Goal: Communication & Community: Answer question/provide support

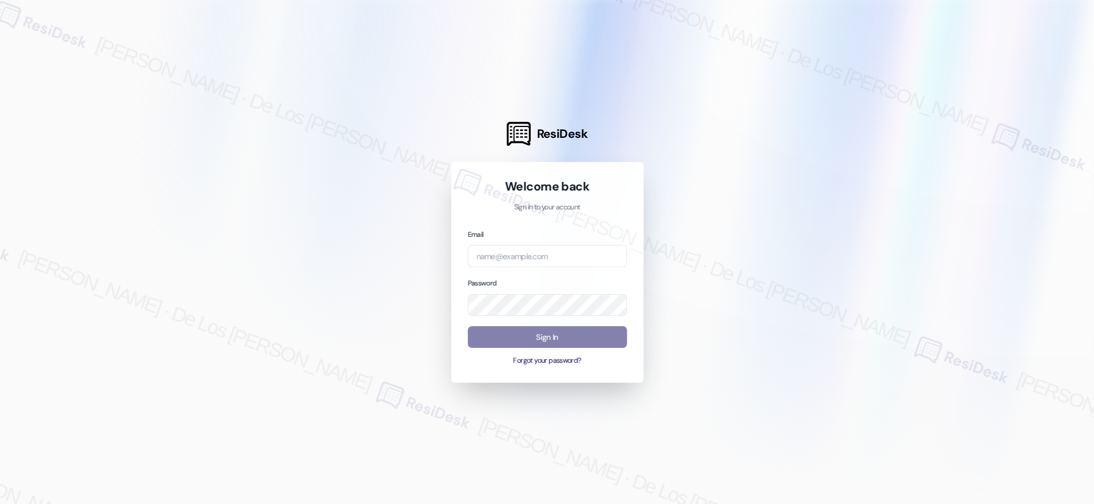
click at [959, 131] on div at bounding box center [547, 252] width 1094 height 504
click at [574, 250] on input "email" at bounding box center [547, 256] width 159 height 22
paste input "automated-surveys-[DATE]_properties-resen.six@[DATE]_[DOMAIN_NAME]"
type input "automated-surveys-[DATE]_properties-resen.six@[DATE]_[DOMAIN_NAME]"
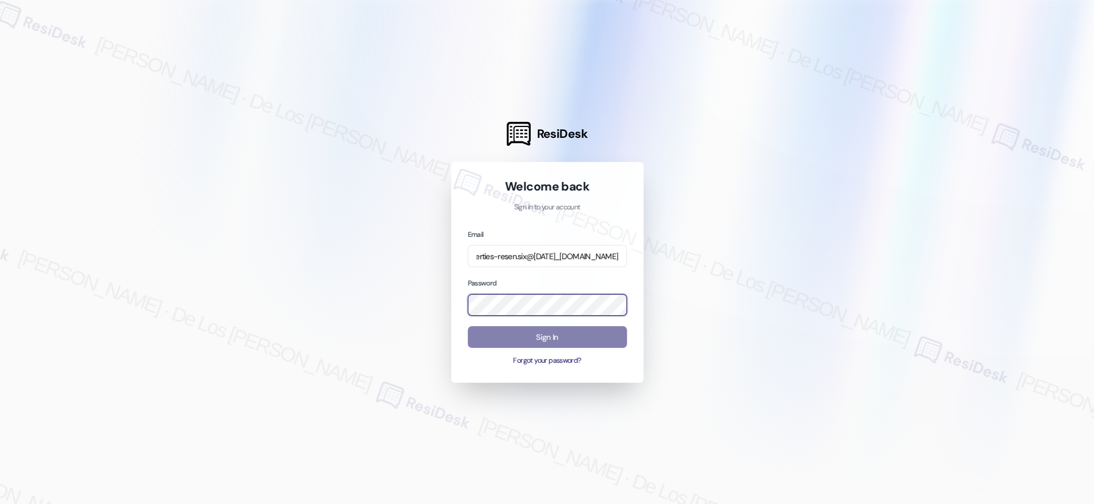
scroll to position [0, 0]
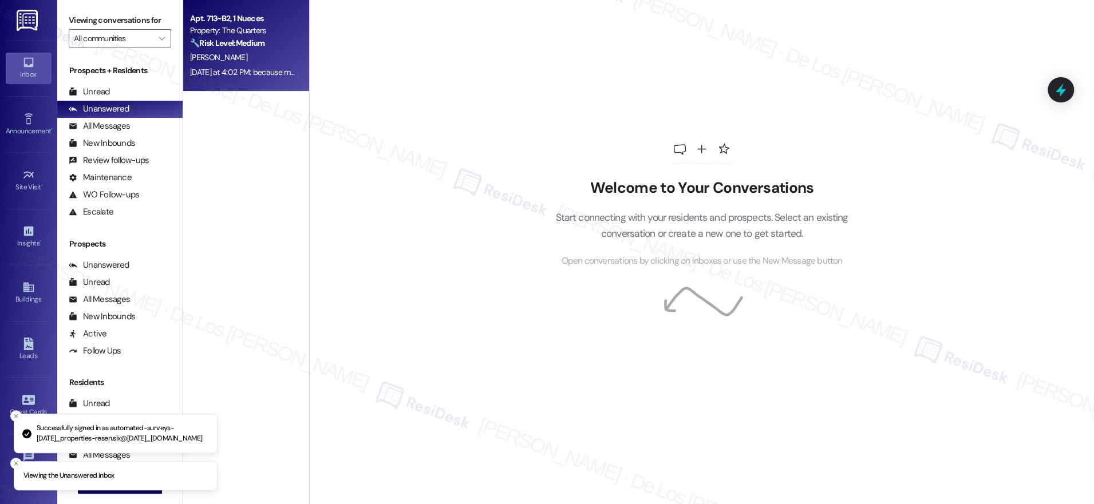
click at [266, 73] on div "[DATE] at 4:02 PM: because my order didn't get fulfilled! [DATE] at 4:02 PM: be…" at bounding box center [282, 72] width 184 height 10
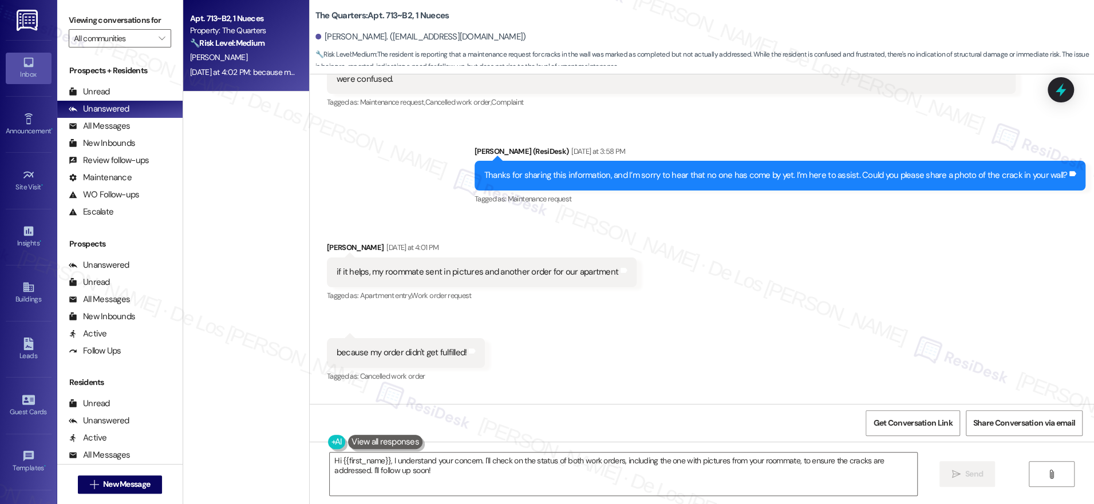
scroll to position [838, 0]
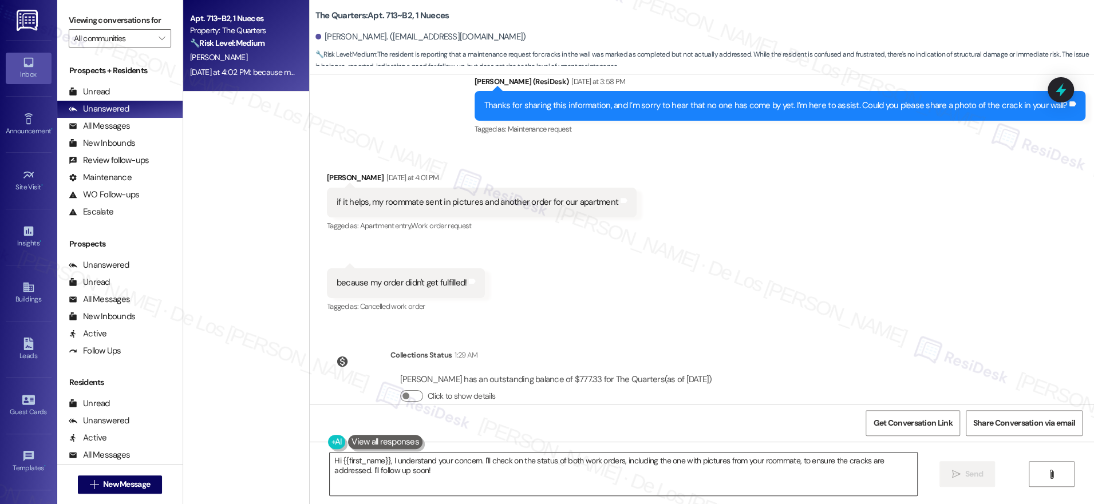
click at [486, 473] on textarea "Hi {{first_name}}, I understand your concern. I'll check on the status of both …" at bounding box center [623, 474] width 587 height 43
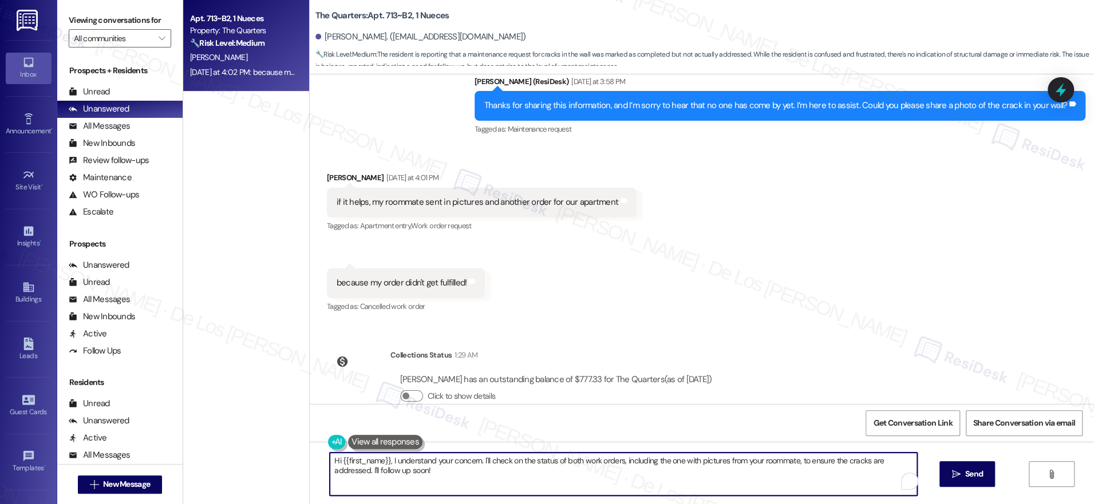
click at [486, 473] on textarea "Hi {{first_name}}, I understand your concern. I'll check on the status of both …" at bounding box center [623, 474] width 587 height 43
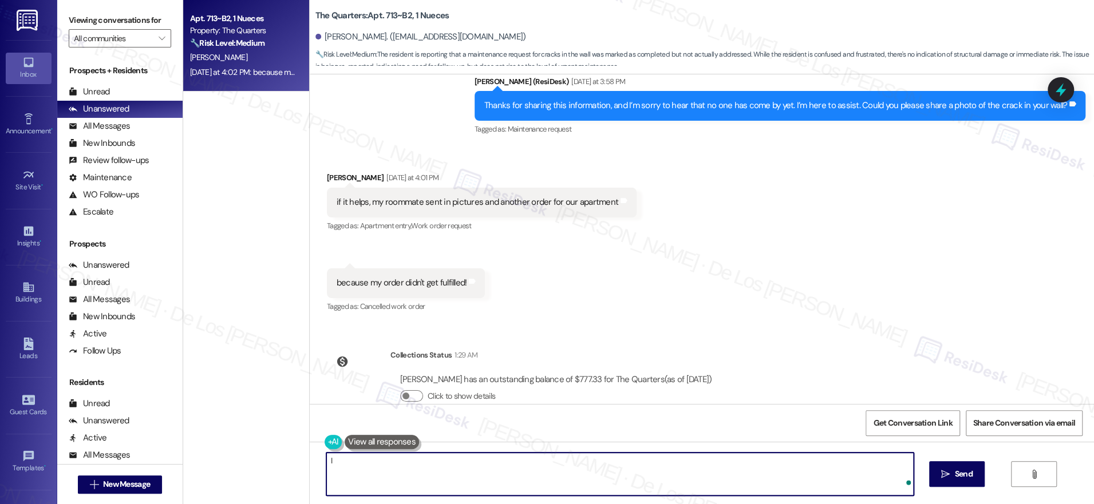
type textarea "I"
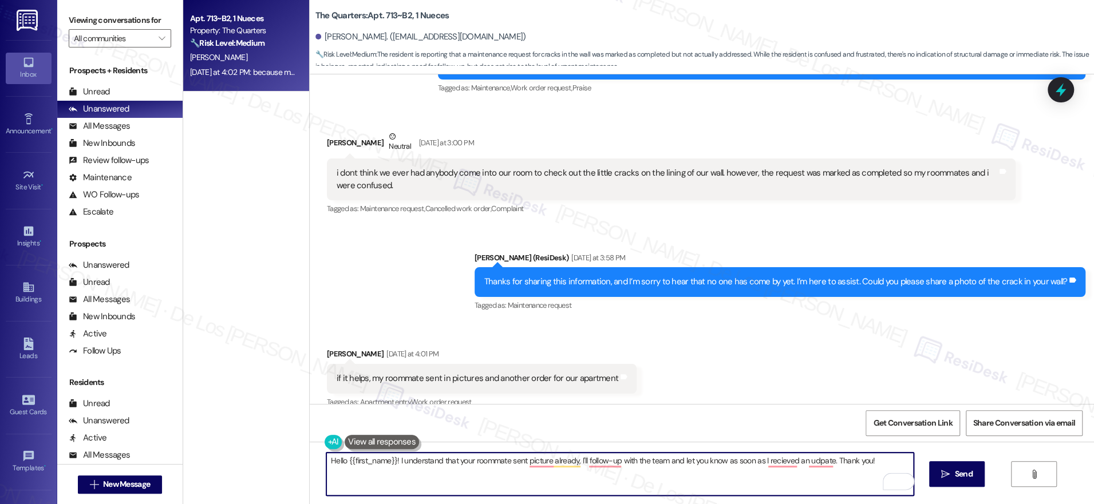
scroll to position [634, 0]
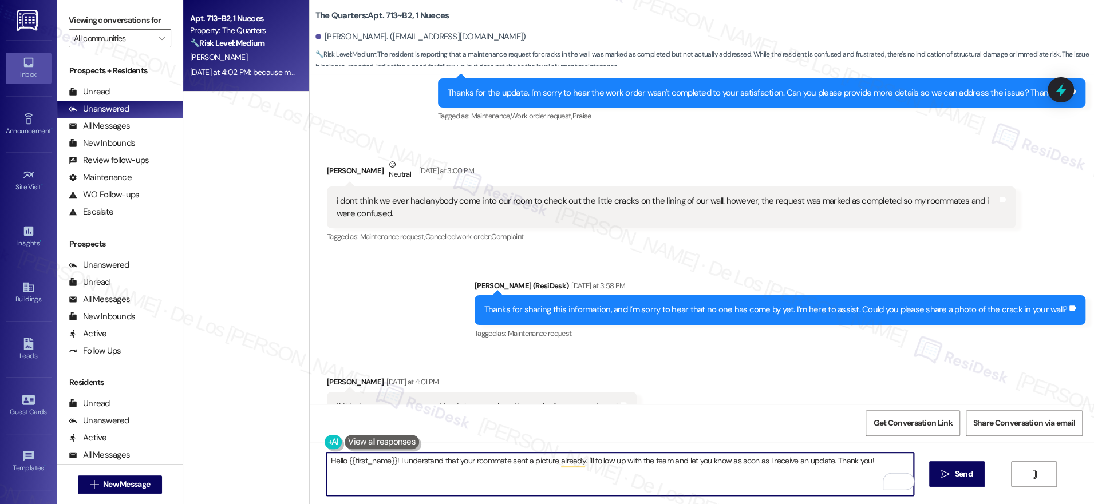
click at [883, 457] on textarea "Hello {{first_name}}! I understand that your roommate sent a picture already. I…" at bounding box center [619, 474] width 587 height 43
click at [547, 462] on textarea "Hello {{first_name}}! I understand that your roommate sent a picture already. I…" at bounding box center [619, 474] width 587 height 43
type textarea "Hello {{first_name}}! I understand that your roommate sent a pictures already. …"
click at [955, 476] on span "Send" at bounding box center [964, 474] width 18 height 12
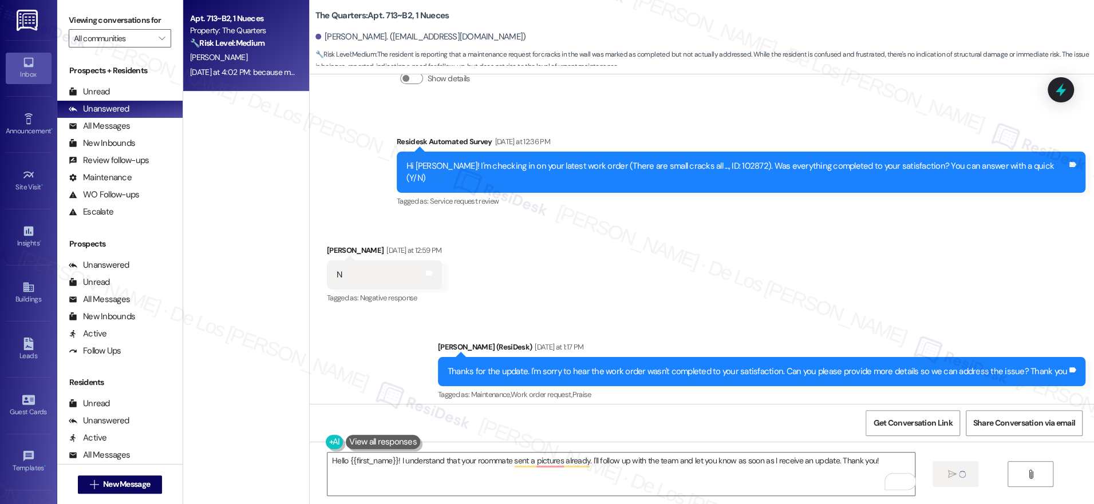
scroll to position [341, 0]
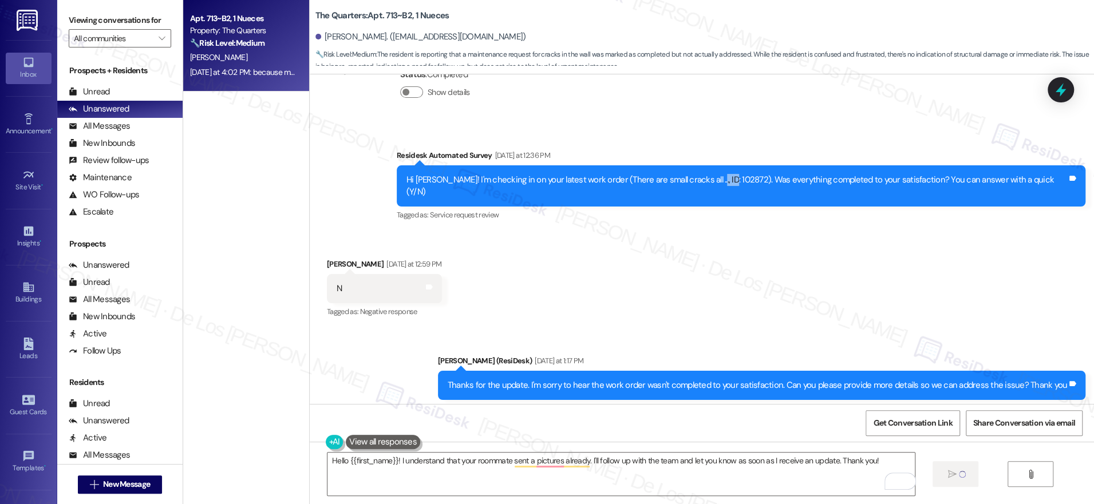
drag, startPoint x: 764, startPoint y: 168, endPoint x: 752, endPoint y: 219, distance: 52.5
click at [741, 174] on div "Hi [PERSON_NAME]! I'm checking in on your latest work order (There are small cr…" at bounding box center [736, 186] width 661 height 25
copy div "02872"
click at [762, 174] on div "Hi [PERSON_NAME]! I'm checking in on your latest work order (There are small cr…" at bounding box center [736, 186] width 661 height 25
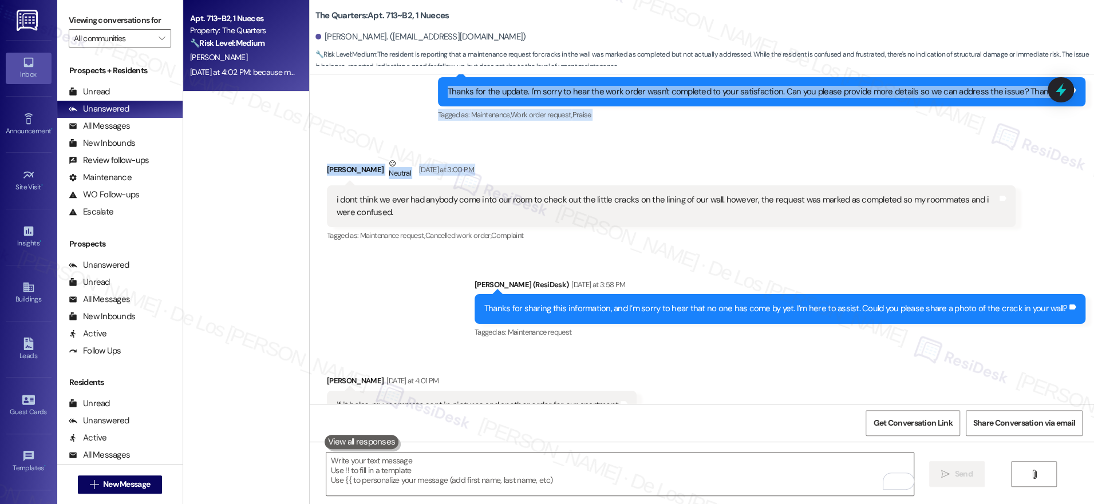
click at [764, 165] on div "Lease started [DATE] 8:00 PM Survey, sent via SMS Residesk Automated Survey [DA…" at bounding box center [702, 239] width 784 height 330
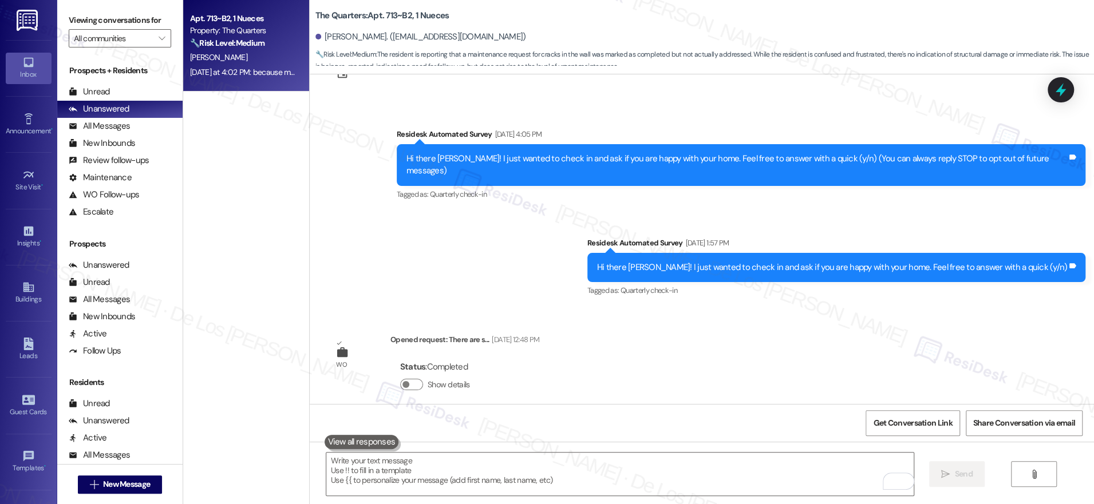
scroll to position [136, 0]
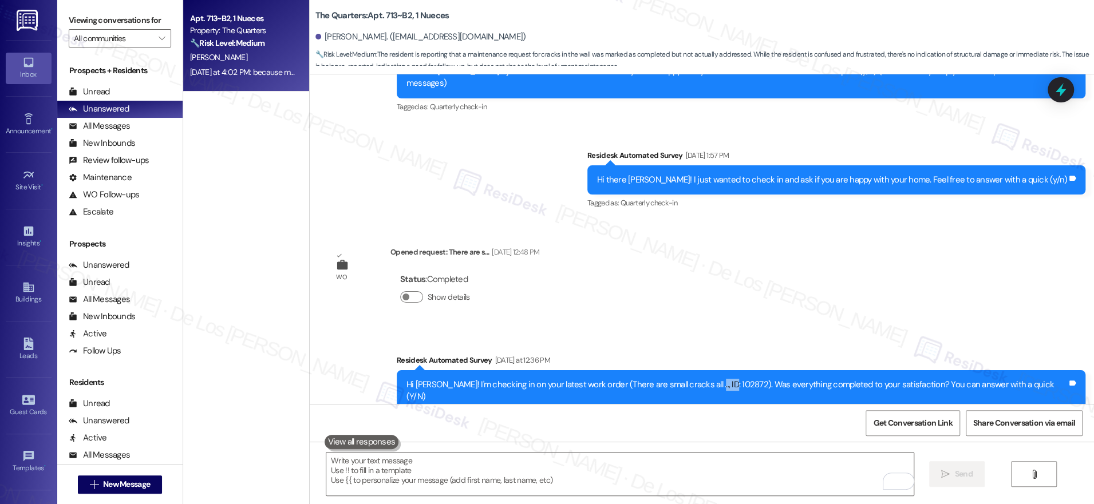
drag, startPoint x: 765, startPoint y: 369, endPoint x: 739, endPoint y: 369, distance: 26.3
click at [739, 379] on div "Hi [PERSON_NAME]! I'm checking in on your latest work order (There are small cr…" at bounding box center [736, 391] width 661 height 25
copy div "102872"
click at [680, 480] on textarea "To enrich screen reader interactions, please activate Accessibility in Grammarl…" at bounding box center [619, 474] width 587 height 43
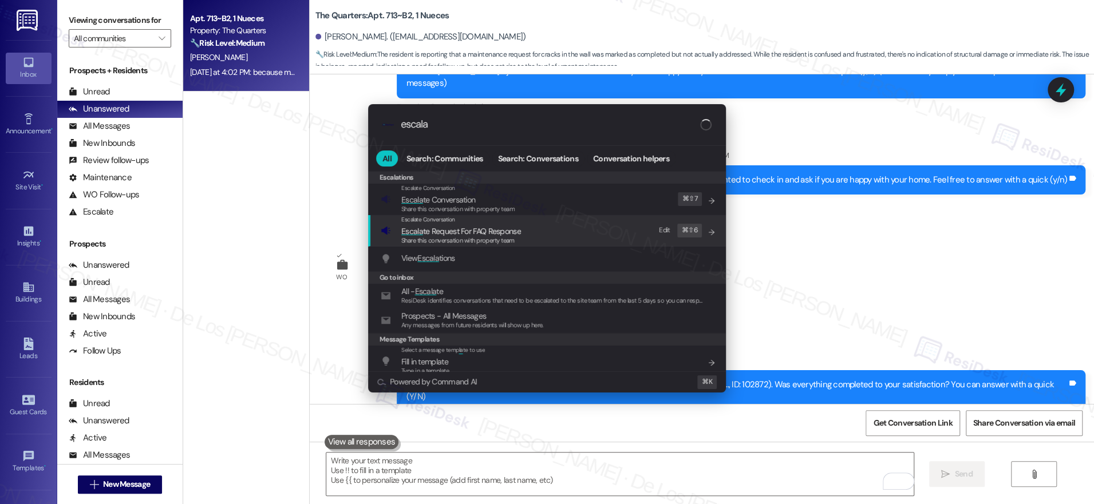
type input "escala"
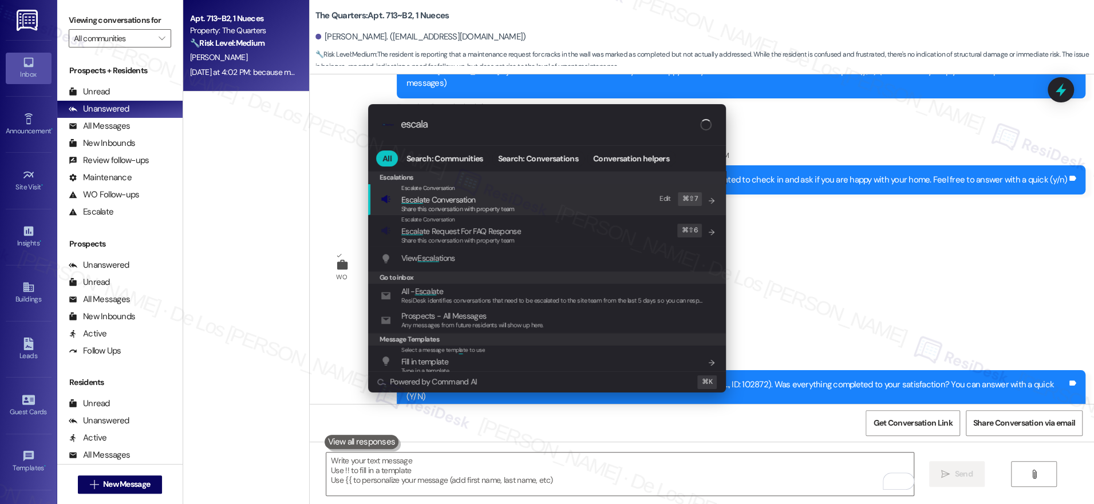
click at [497, 204] on div "Share this conversation with property team" at bounding box center [457, 209] width 113 height 10
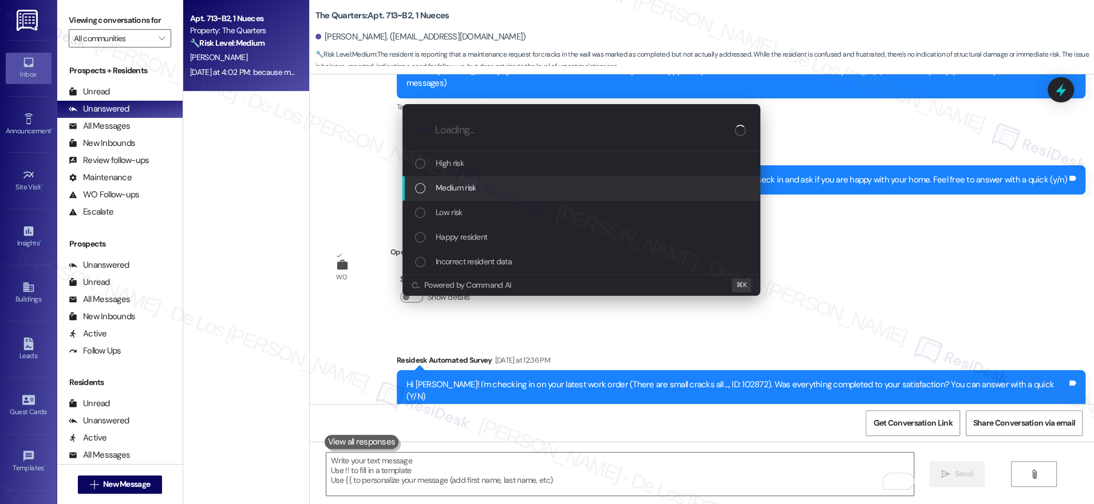
drag, startPoint x: 474, startPoint y: 181, endPoint x: 531, endPoint y: 188, distance: 57.7
click at [474, 181] on div "Medium risk" at bounding box center [581, 188] width 358 height 25
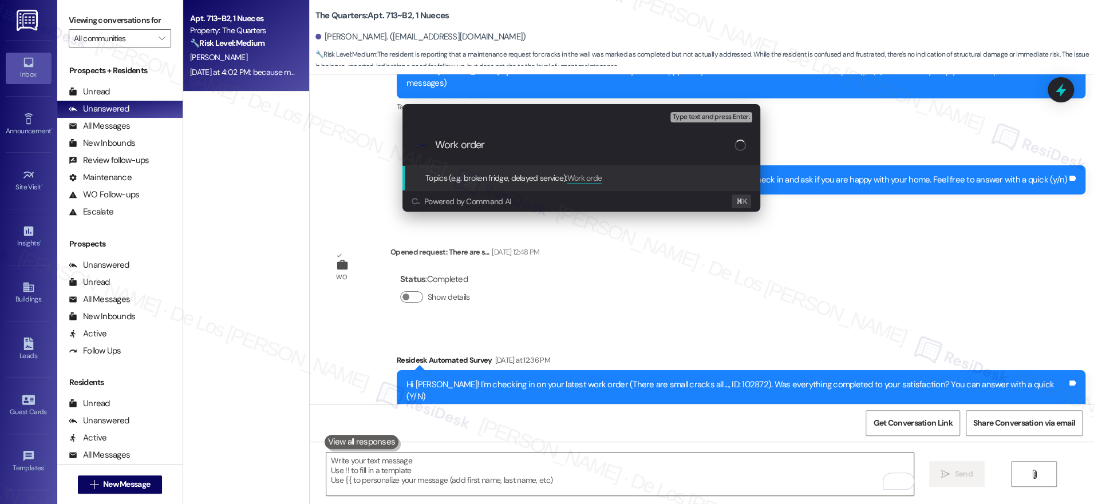
type input "Work order"
paste input "102872"
type input "Follow-up on Work order #102872 - cracks"
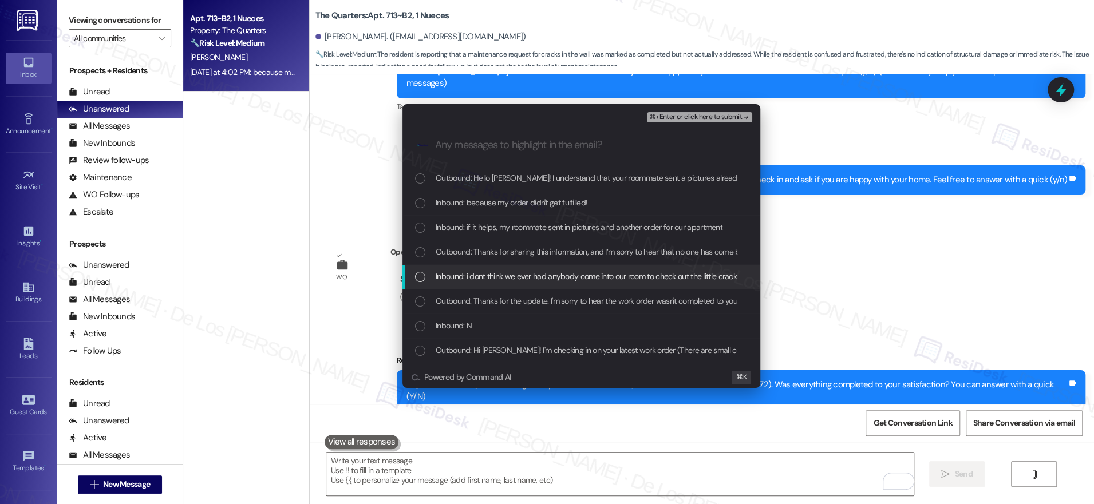
click at [603, 277] on span "Inbound: i dont think we ever had anybody come into our room to check out the l…" at bounding box center [776, 276] width 680 height 13
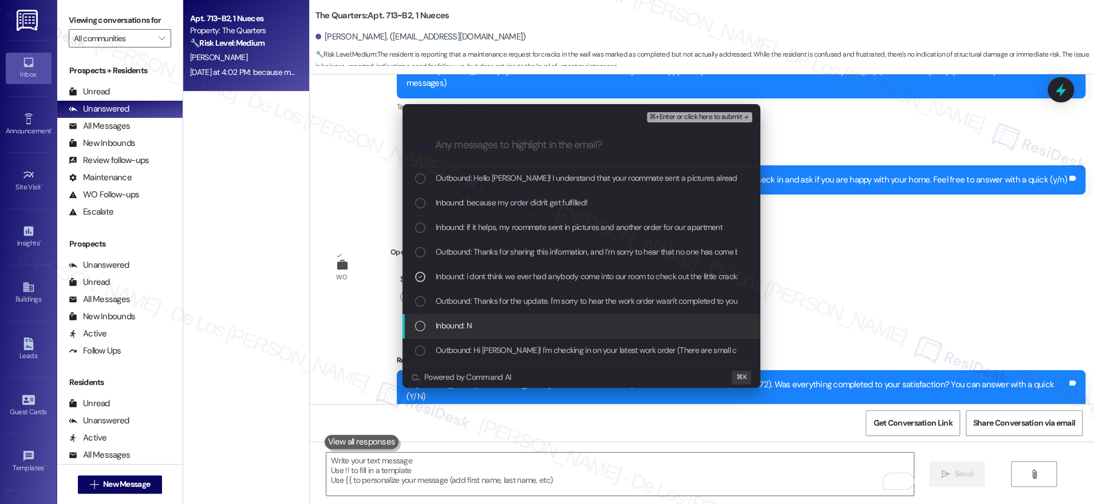
click at [566, 324] on div "Inbound: N" at bounding box center [582, 325] width 335 height 13
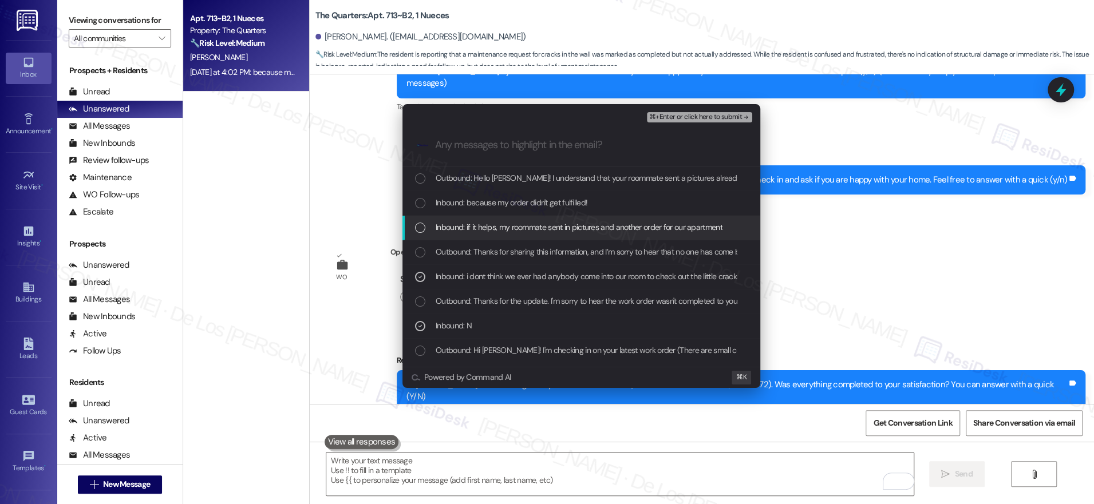
click at [562, 224] on span "Inbound: if it helps, my roommate sent in pictures and another order for our ap…" at bounding box center [579, 227] width 287 height 13
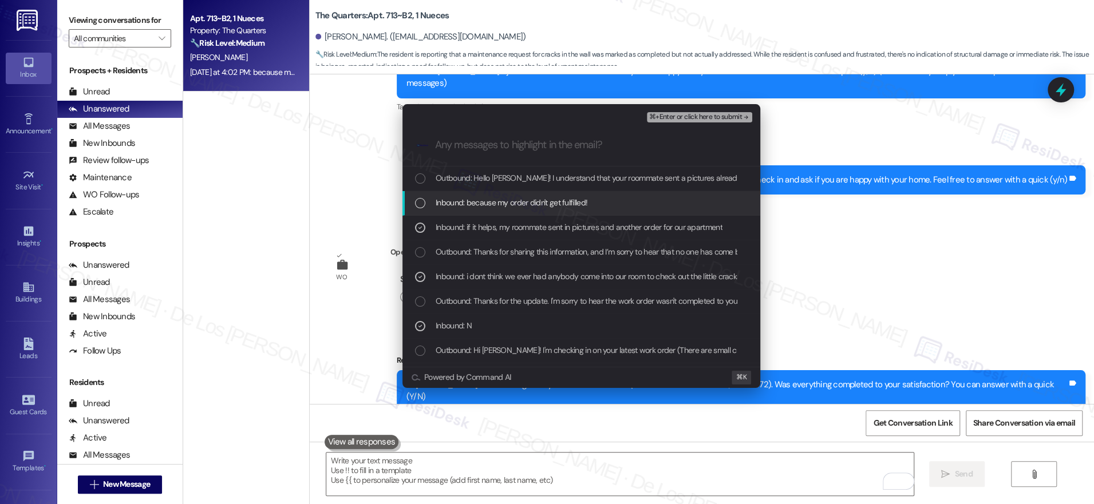
click at [578, 198] on span "Inbound: because my order didn't get fulfilled!" at bounding box center [512, 202] width 152 height 13
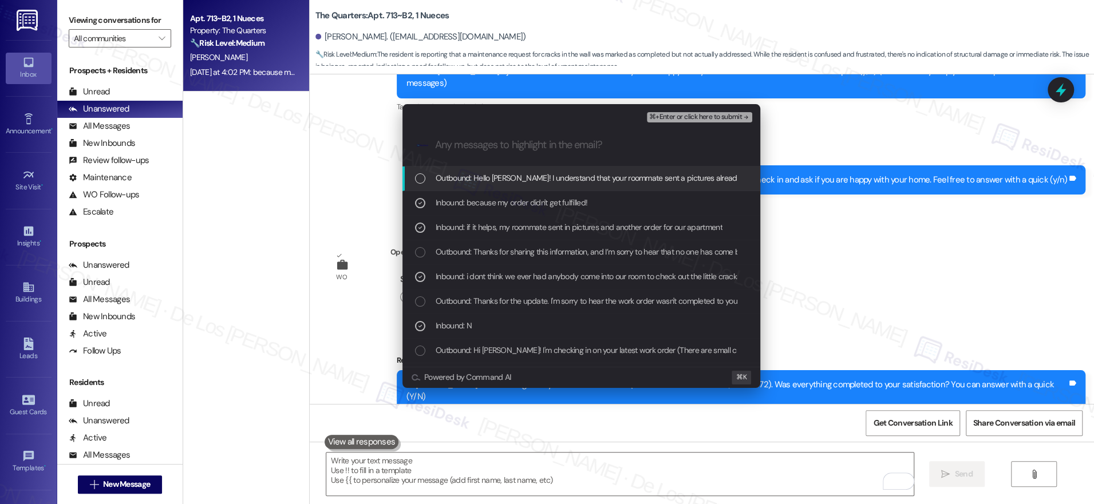
click at [693, 110] on div "⌘+Enter or click here to submit" at bounding box center [701, 117] width 108 height 15
click at [692, 117] on span "⌘+Enter or click here to submit" at bounding box center [695, 117] width 93 height 8
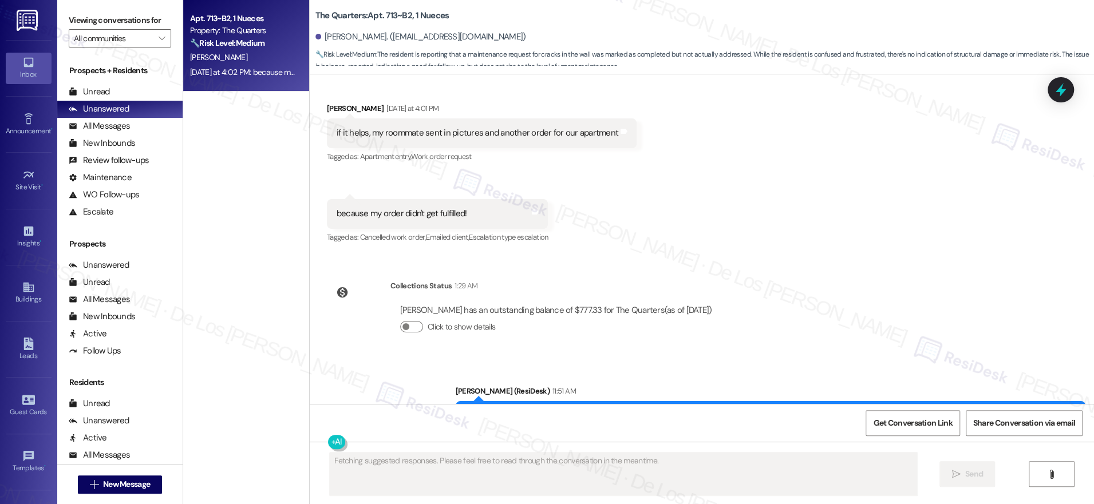
scroll to position [935, 0]
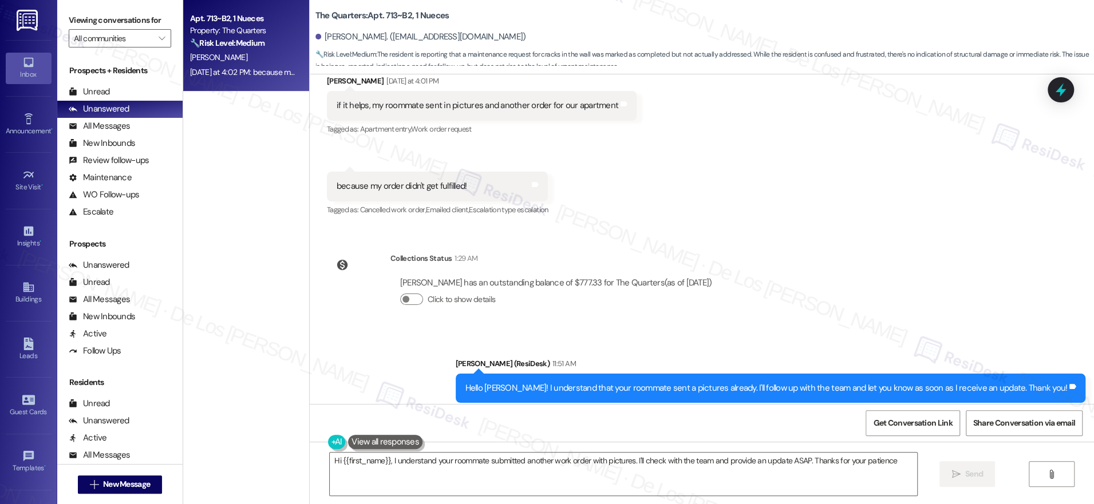
type textarea "Hi {{first_name}}, I understand your roommate submitted another work order with…"
